Goal: Task Accomplishment & Management: Manage account settings

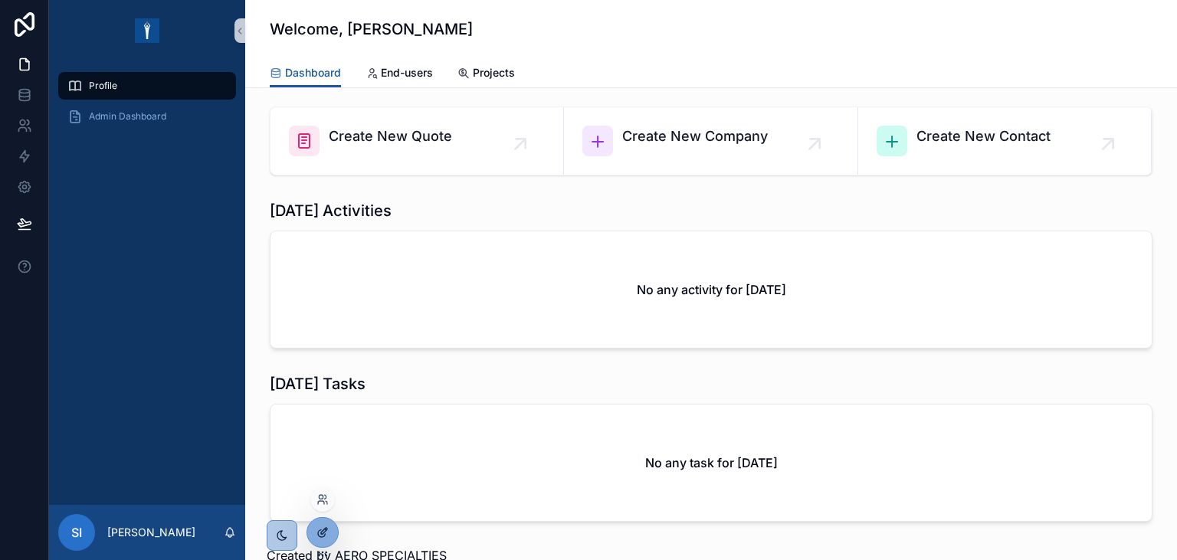
click at [323, 533] on icon at bounding box center [323, 533] width 12 height 12
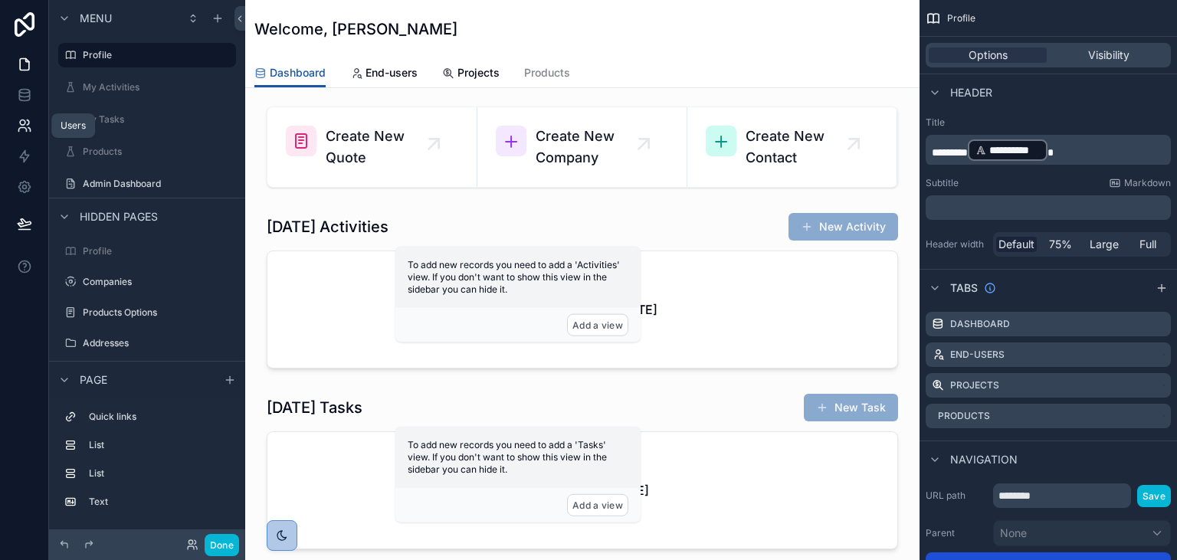
click at [32, 128] on link at bounding box center [24, 125] width 48 height 31
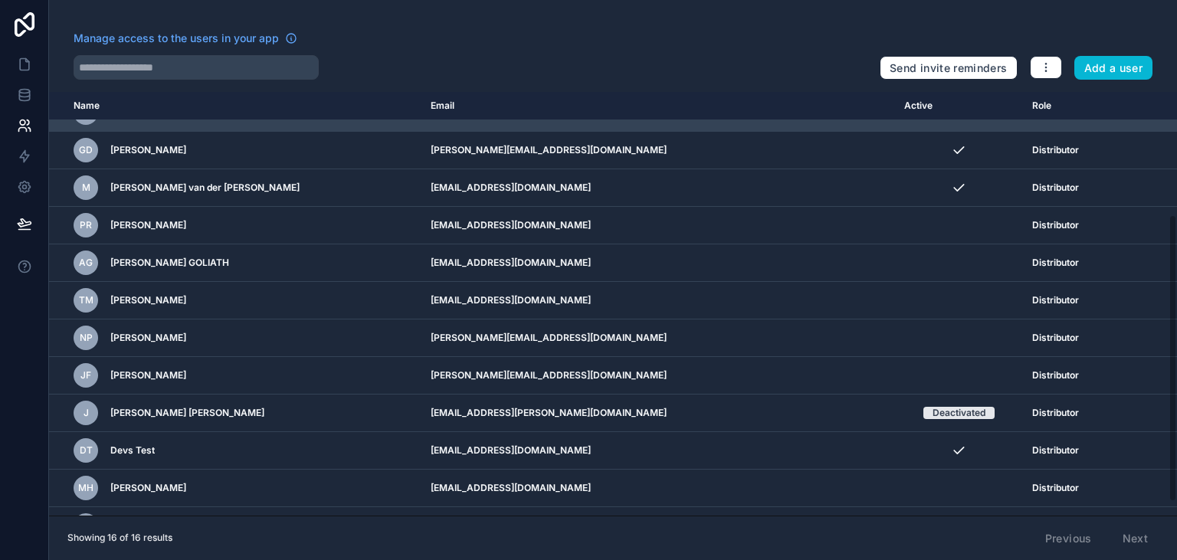
scroll to position [202, 0]
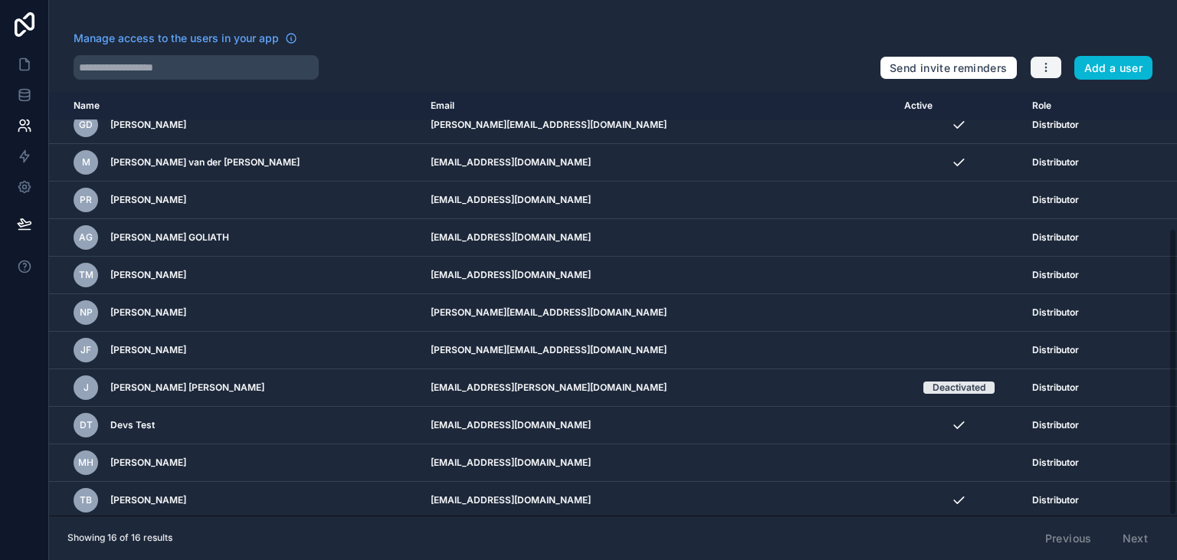
click at [1046, 73] on icon "button" at bounding box center [1046, 67] width 12 height 12
click at [1066, 100] on link "Manage roles" at bounding box center [1082, 103] width 107 height 25
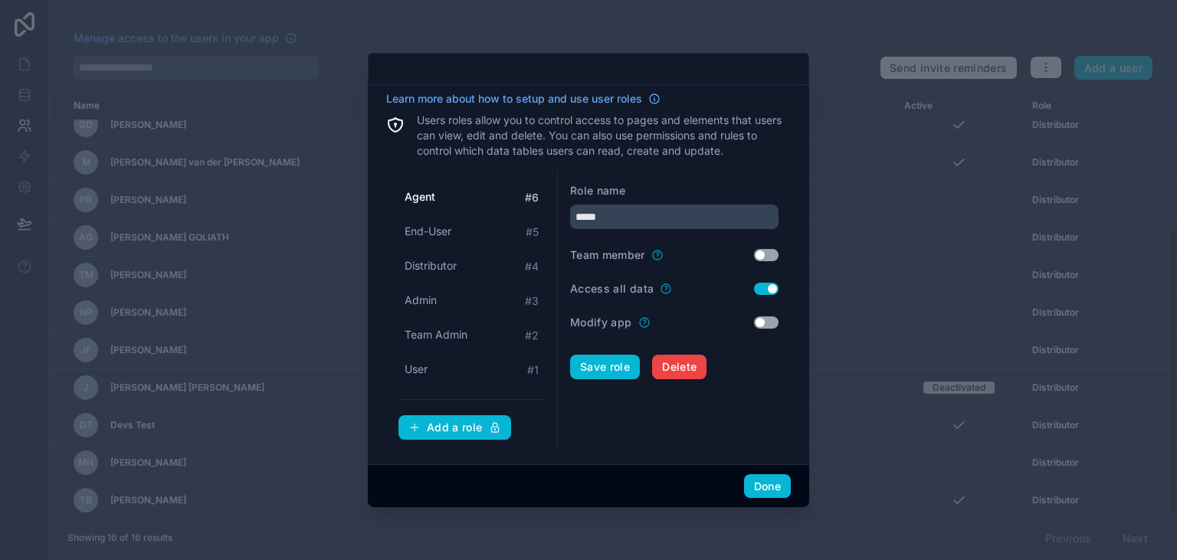
click at [768, 290] on button "Use setting" at bounding box center [766, 289] width 25 height 12
click at [446, 267] on span "Distributor" at bounding box center [431, 265] width 52 height 15
click at [765, 288] on button "Use setting" at bounding box center [766, 289] width 25 height 12
click at [597, 366] on button "Save role" at bounding box center [605, 367] width 70 height 25
click at [435, 194] on span "Agent" at bounding box center [420, 196] width 31 height 15
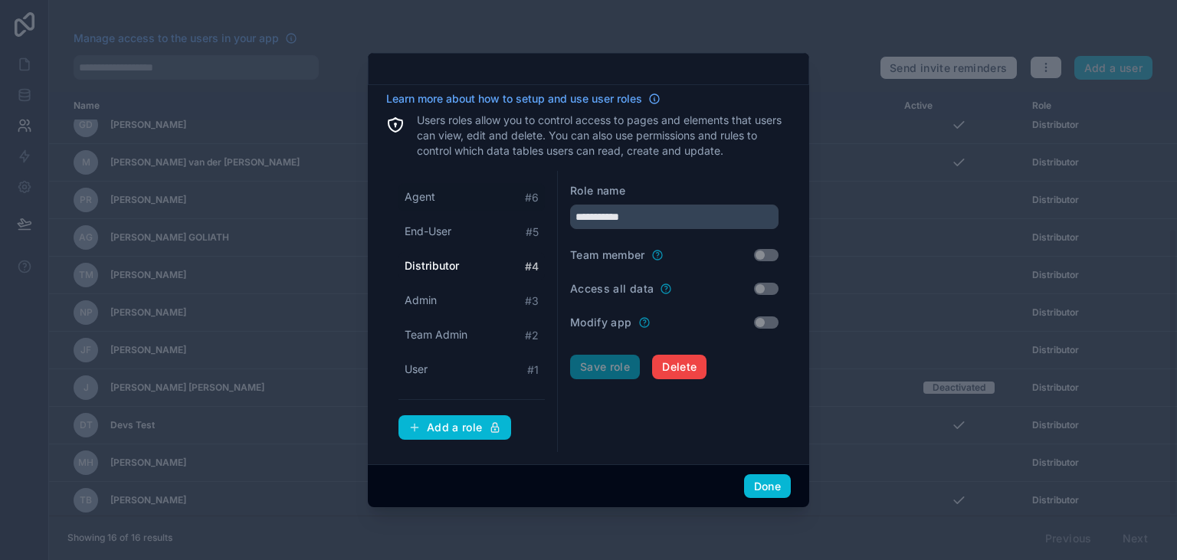
type input "*****"
click at [764, 290] on button "Use setting" at bounding box center [766, 289] width 25 height 12
click at [609, 364] on button "Save role" at bounding box center [605, 367] width 70 height 25
click at [773, 481] on button "Done" at bounding box center [767, 486] width 47 height 25
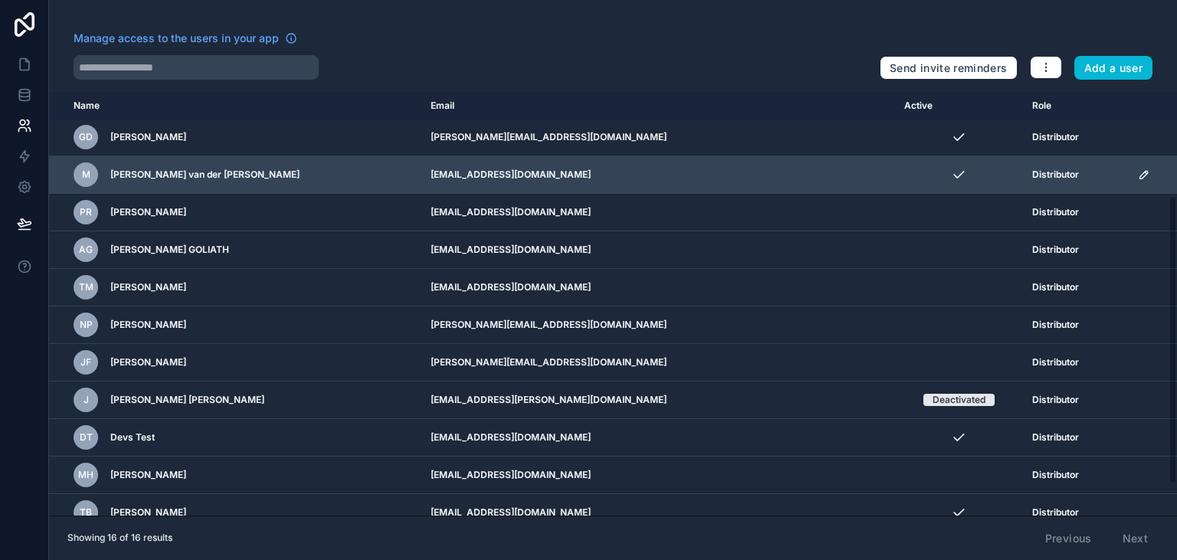
scroll to position [202, 0]
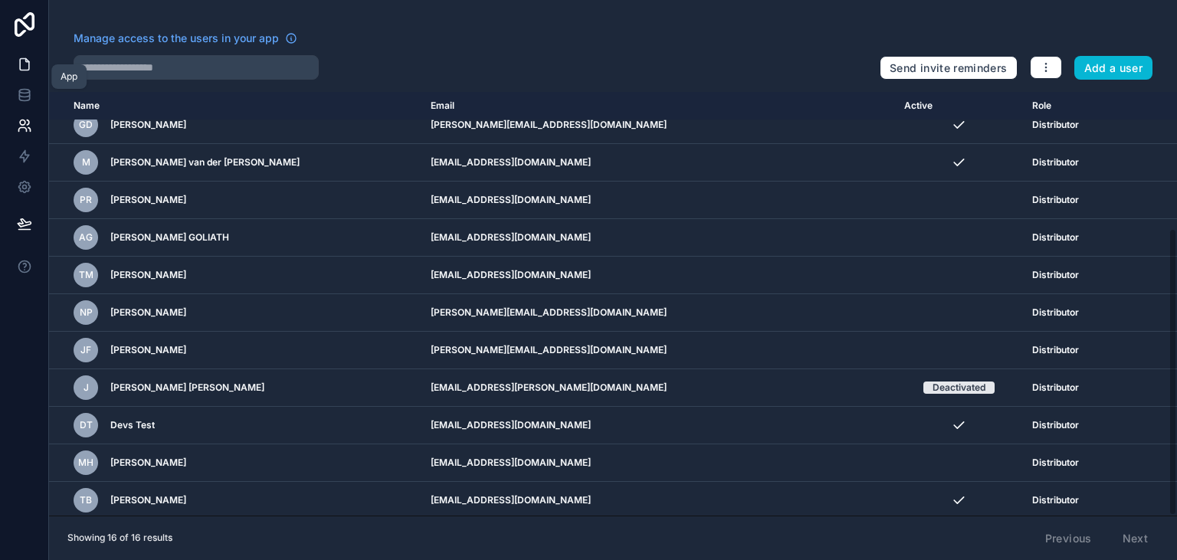
click at [27, 57] on link at bounding box center [24, 64] width 48 height 31
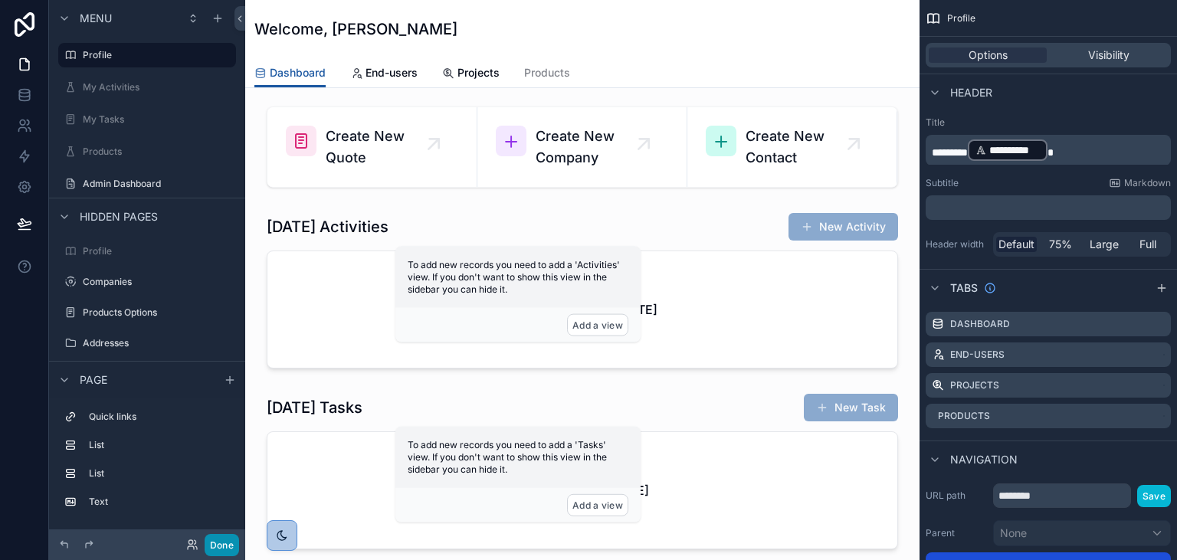
click at [225, 547] on button "Done" at bounding box center [222, 545] width 34 height 22
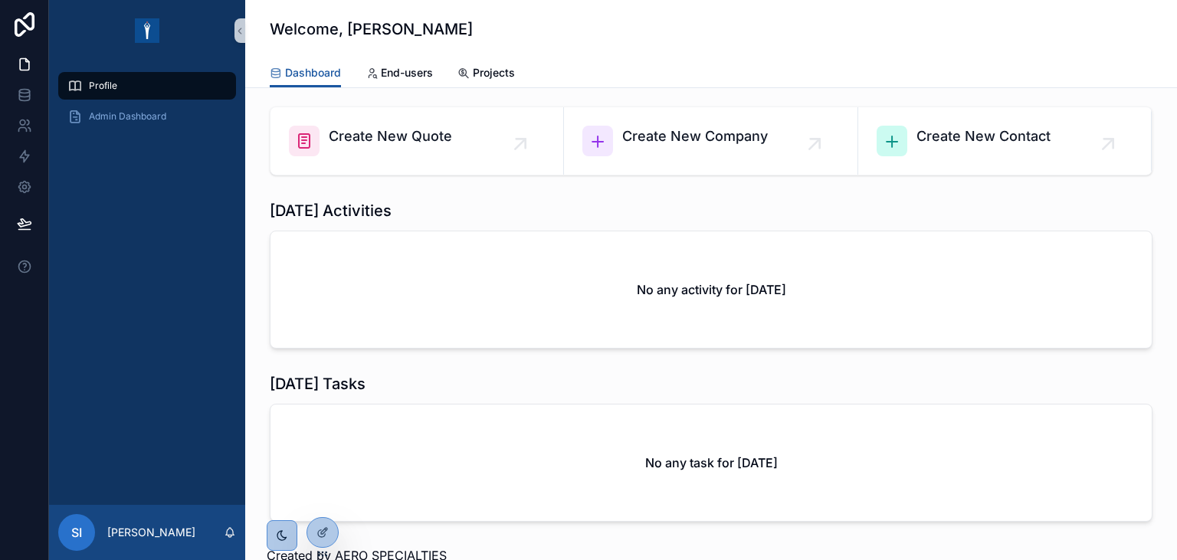
click at [76, 530] on span "SI" at bounding box center [76, 532] width 11 height 18
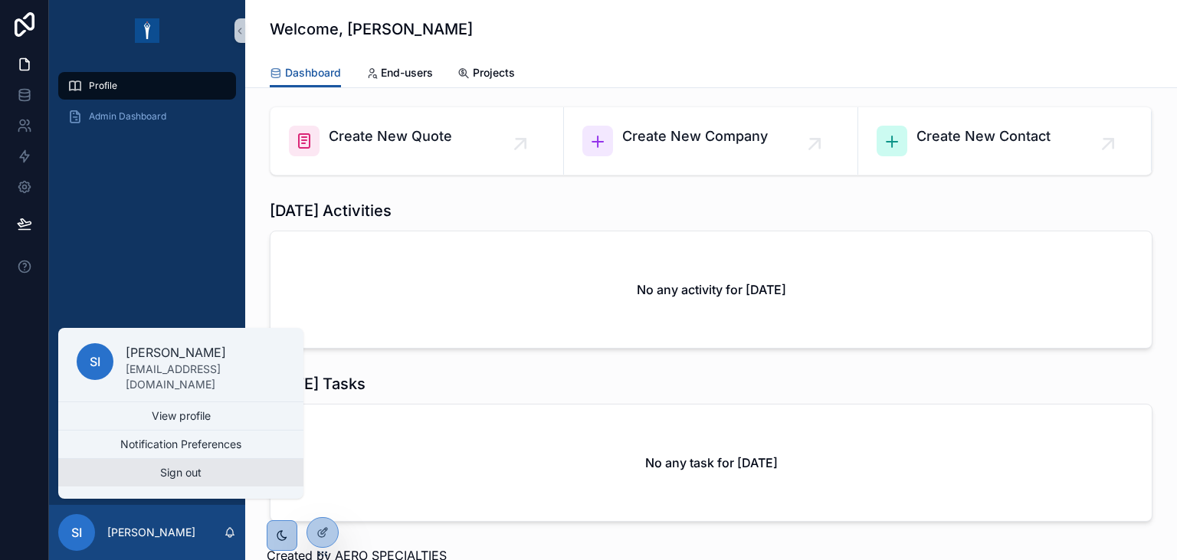
click at [158, 471] on button "Sign out" at bounding box center [180, 473] width 245 height 28
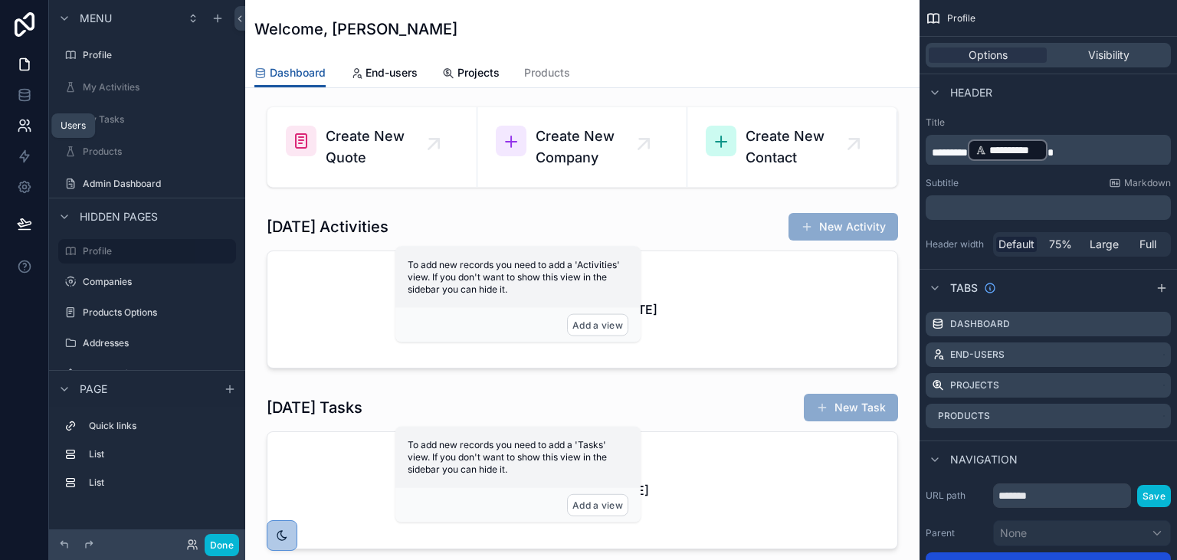
click at [21, 127] on icon at bounding box center [24, 125] width 15 height 15
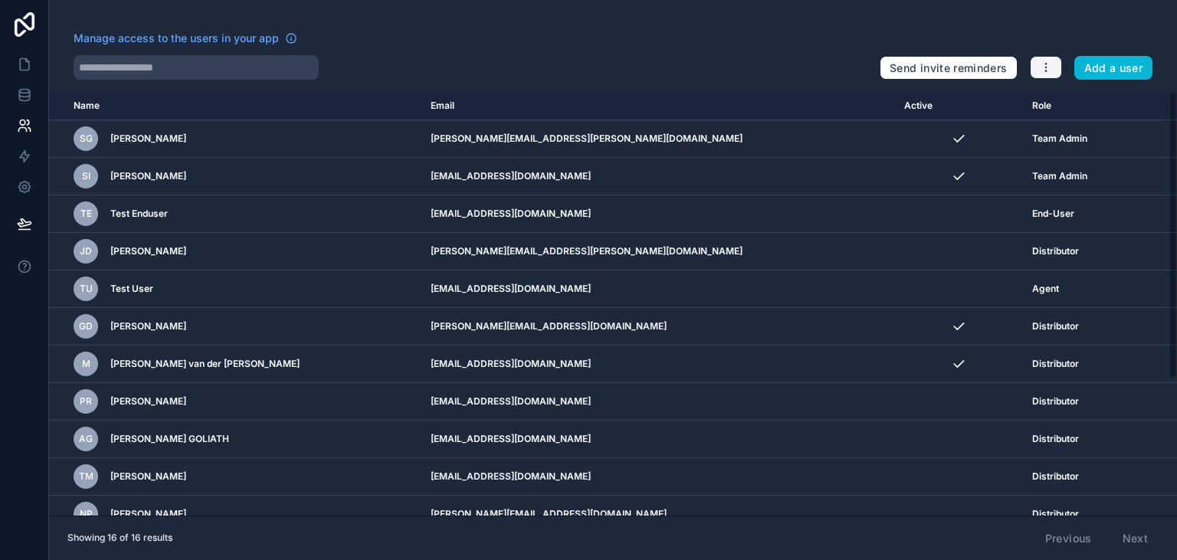
click at [1044, 63] on icon "button" at bounding box center [1046, 67] width 12 height 12
click at [1048, 97] on link "Manage roles" at bounding box center [1082, 103] width 107 height 25
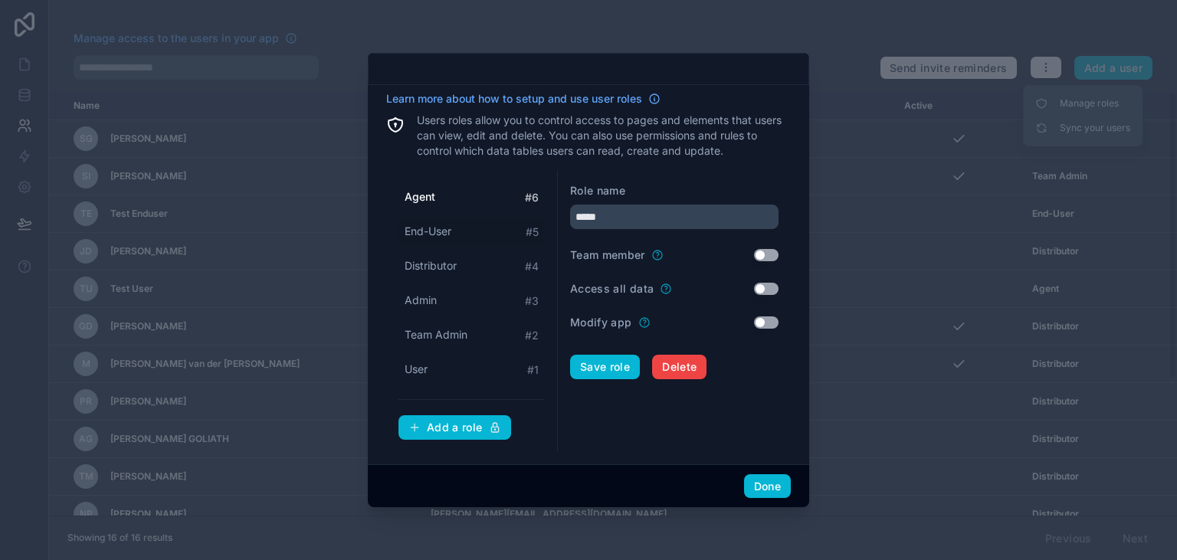
click at [428, 226] on span "End-User" at bounding box center [428, 231] width 47 height 15
click at [759, 290] on button "Use setting" at bounding box center [766, 289] width 25 height 12
click at [618, 373] on button "Save role" at bounding box center [605, 367] width 70 height 25
click at [440, 261] on span "Distributor" at bounding box center [431, 265] width 52 height 15
click at [434, 306] on span "Admin" at bounding box center [421, 300] width 32 height 15
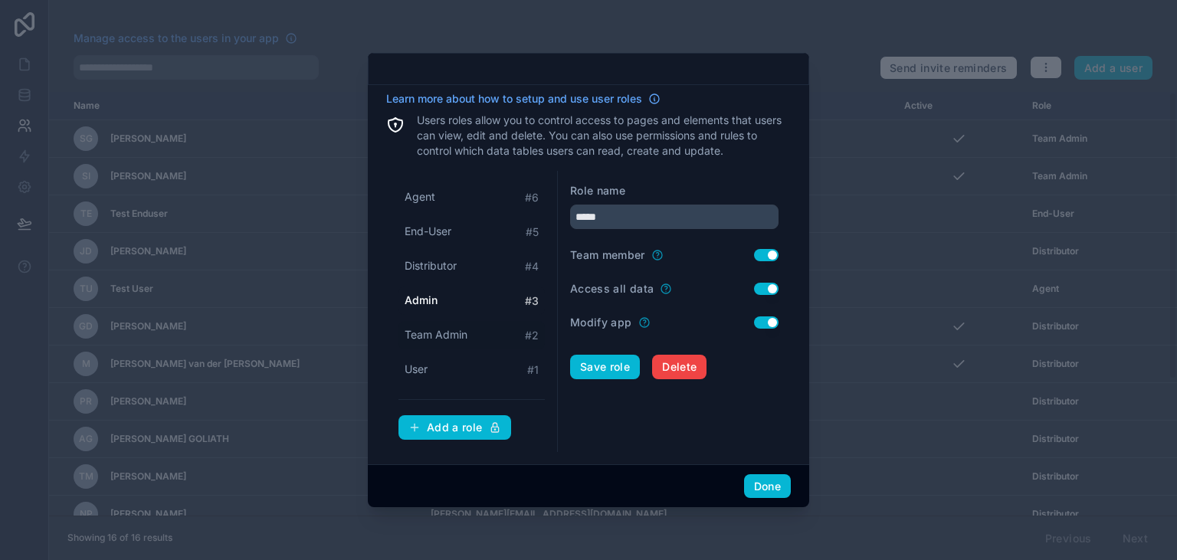
click at [431, 331] on span "Team Admin" at bounding box center [436, 334] width 63 height 15
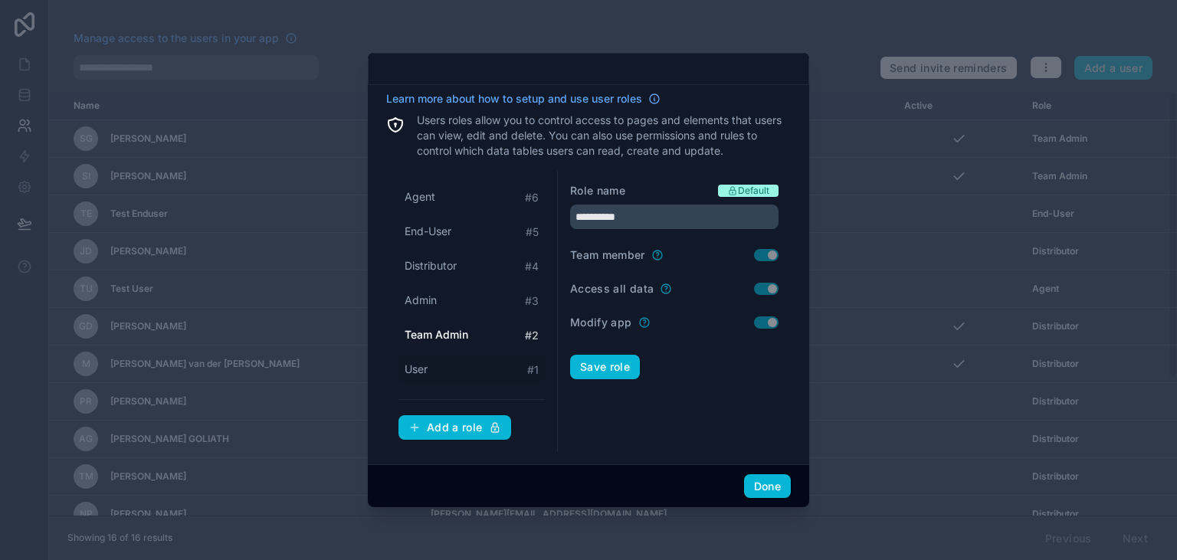
click at [427, 369] on span "User" at bounding box center [416, 369] width 23 height 15
click at [426, 199] on span "Agent" at bounding box center [420, 196] width 31 height 15
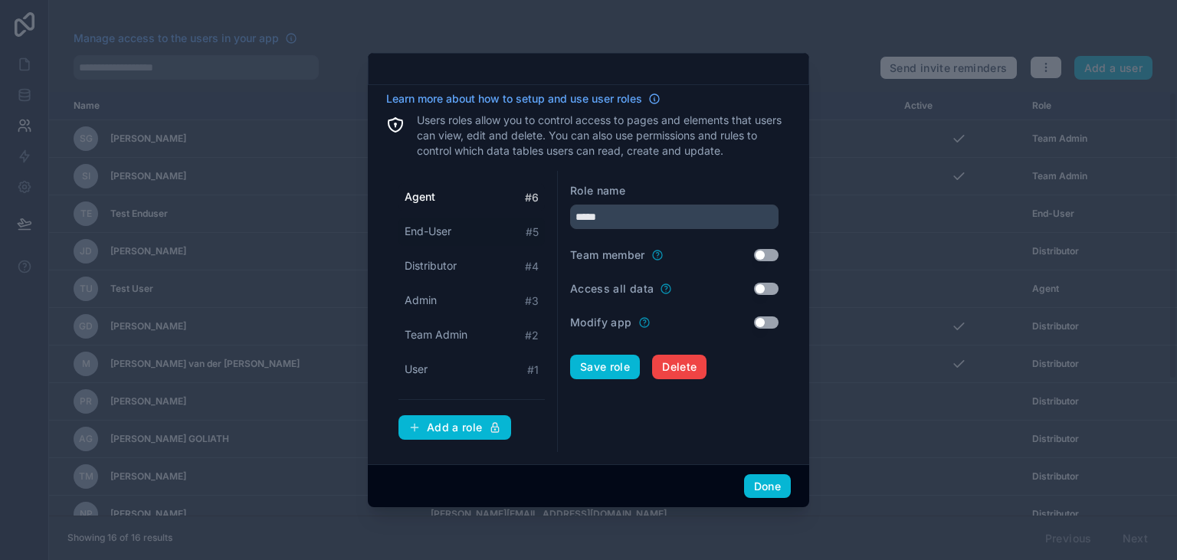
click at [434, 230] on span "End-User" at bounding box center [428, 231] width 47 height 15
click at [438, 258] on div "Distributor # 4" at bounding box center [472, 266] width 146 height 28
click at [434, 302] on span "Admin" at bounding box center [421, 300] width 32 height 15
click at [434, 344] on div "Team Admin # 2" at bounding box center [472, 335] width 146 height 28
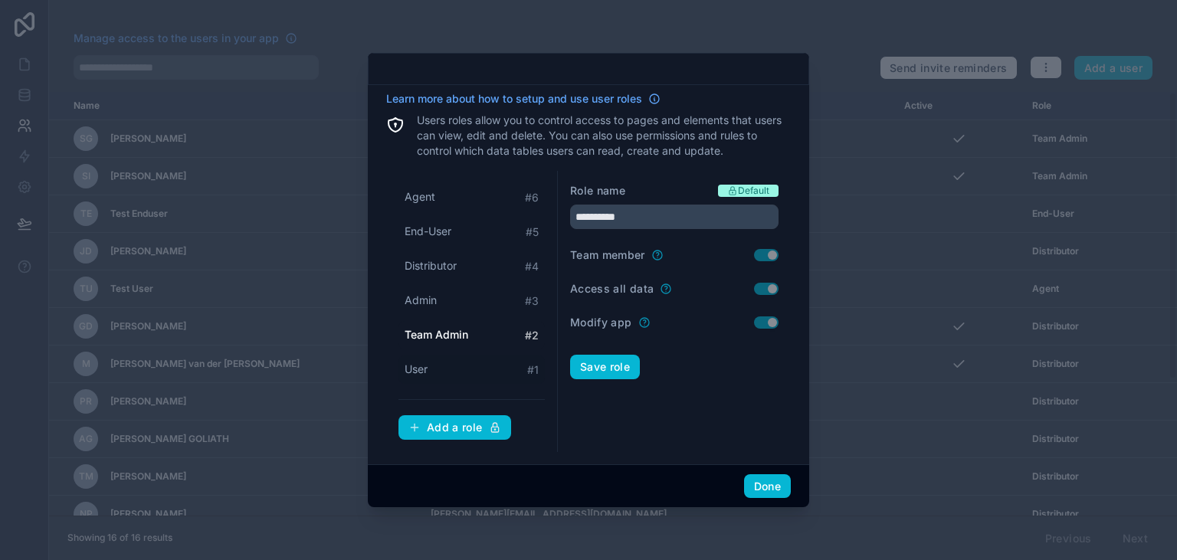
click at [431, 364] on div "User # 1" at bounding box center [472, 370] width 146 height 28
type input "****"
click at [782, 484] on button "Done" at bounding box center [767, 486] width 47 height 25
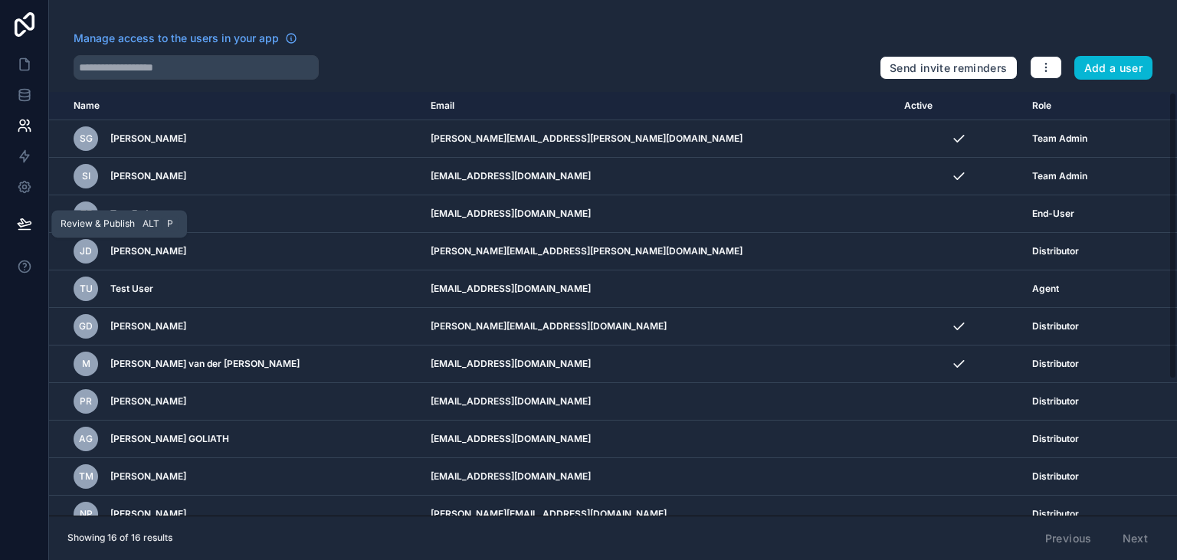
click at [26, 221] on icon at bounding box center [24, 223] width 15 height 15
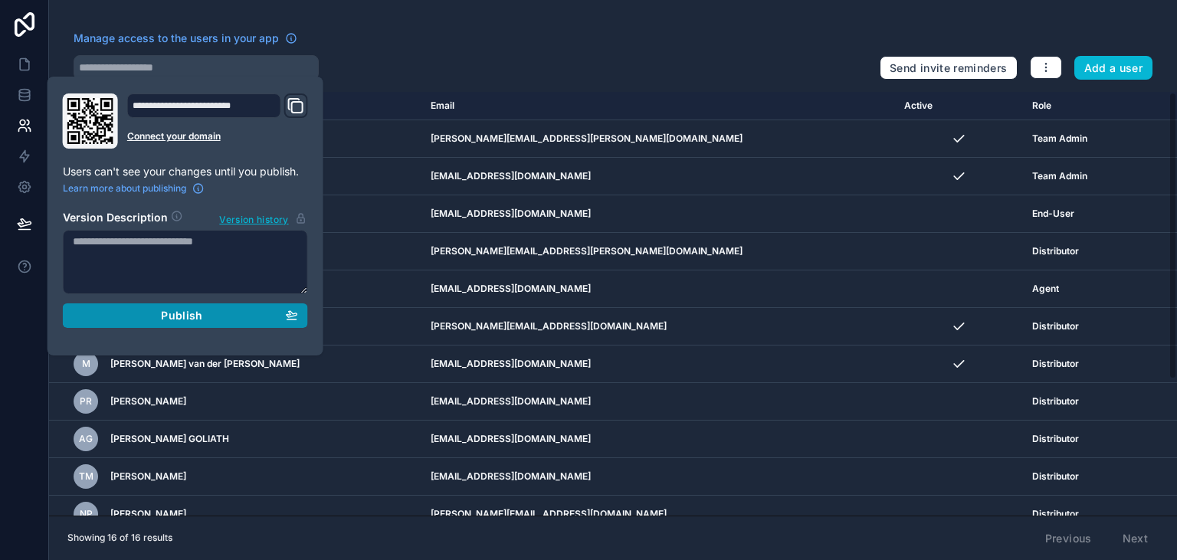
click at [170, 317] on span "Publish" at bounding box center [181, 316] width 41 height 14
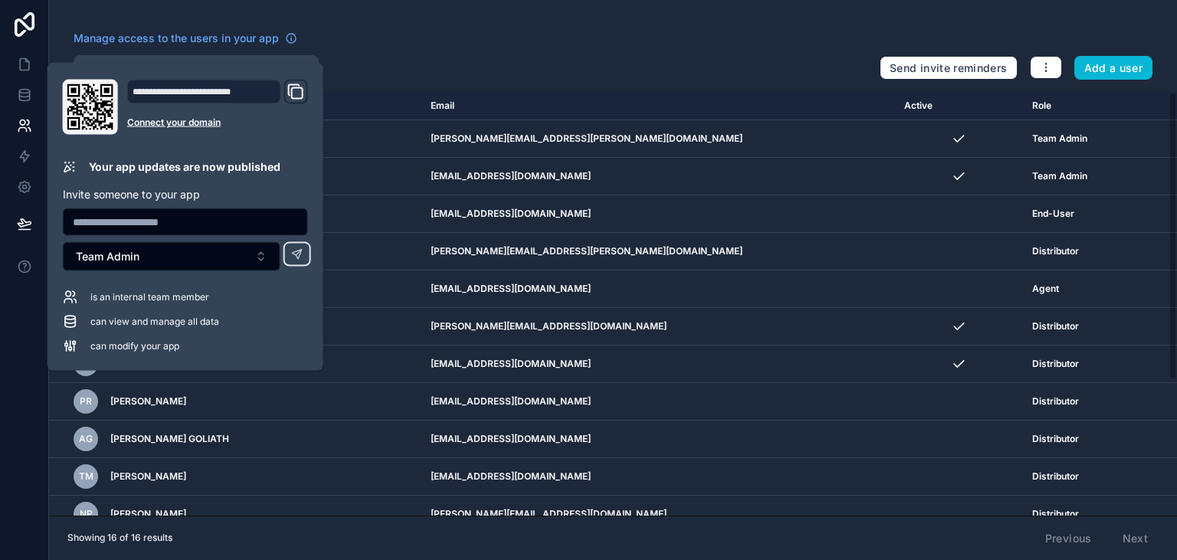
click at [0, 372] on div at bounding box center [24, 280] width 49 height 560
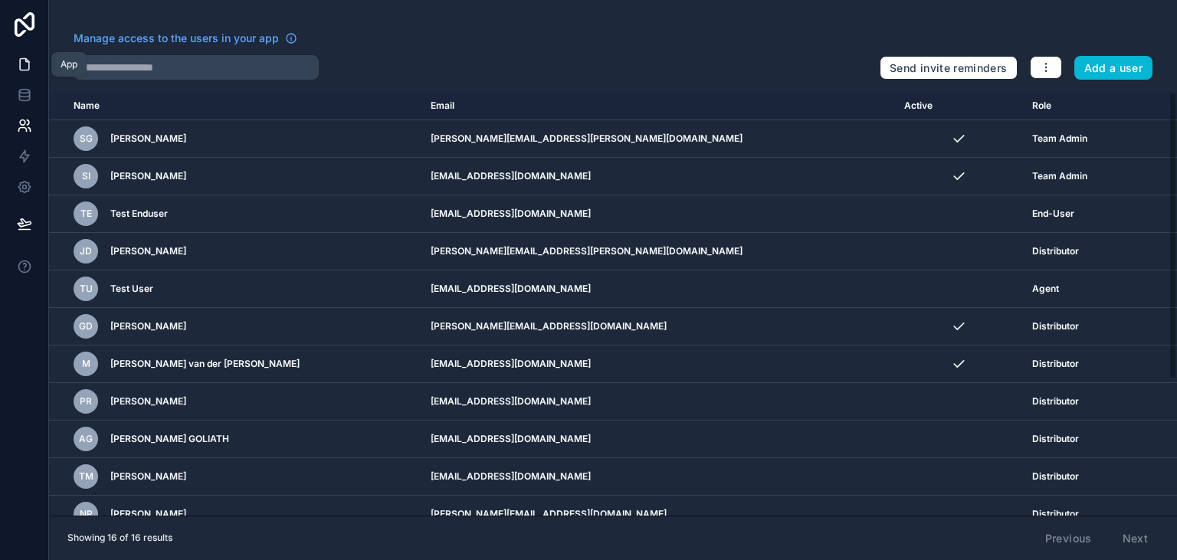
click at [32, 58] on link at bounding box center [24, 64] width 48 height 31
